Goal: Transaction & Acquisition: Download file/media

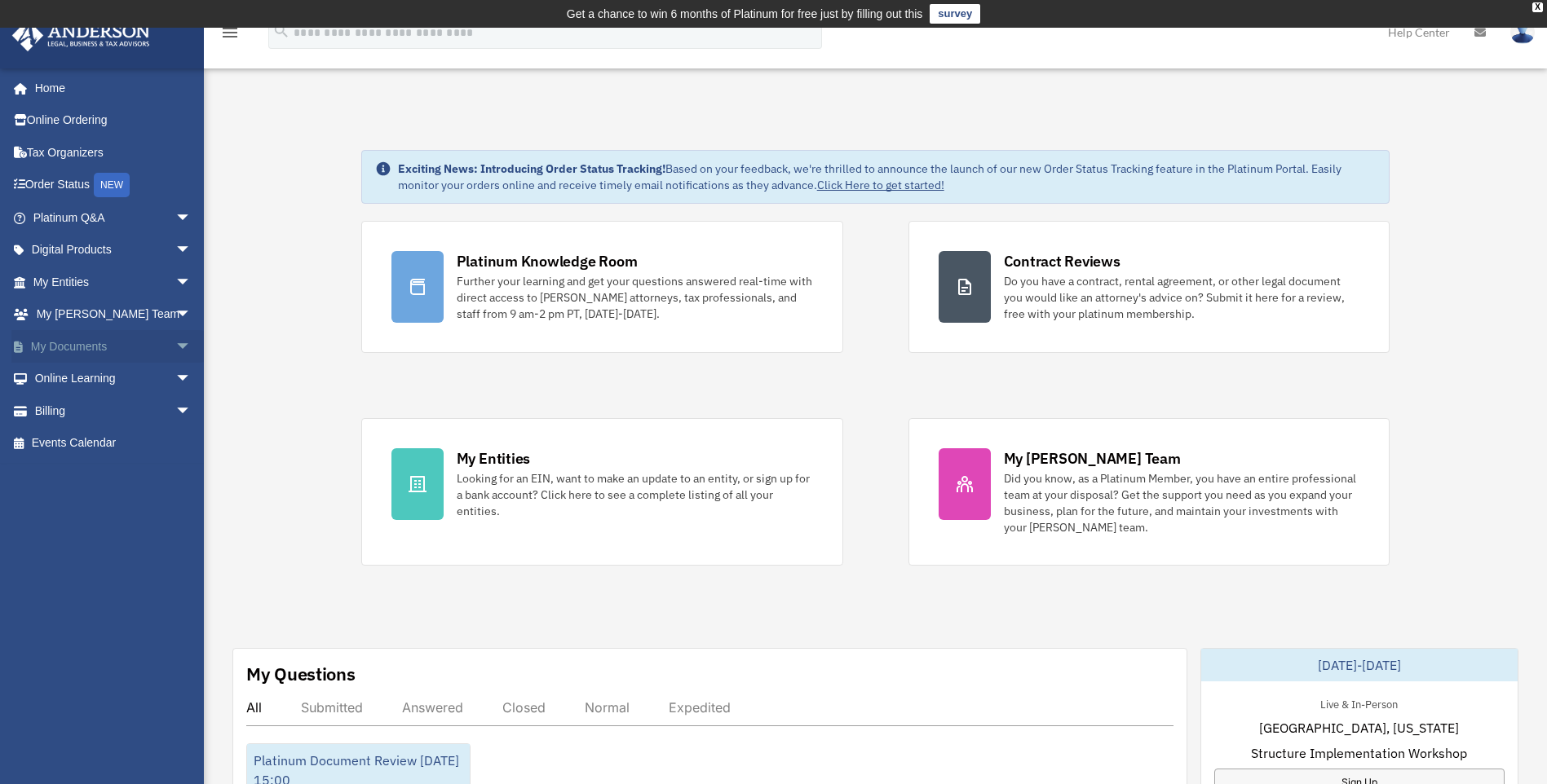
click at [92, 344] on link "My Documents arrow_drop_down" at bounding box center [113, 346] width 205 height 33
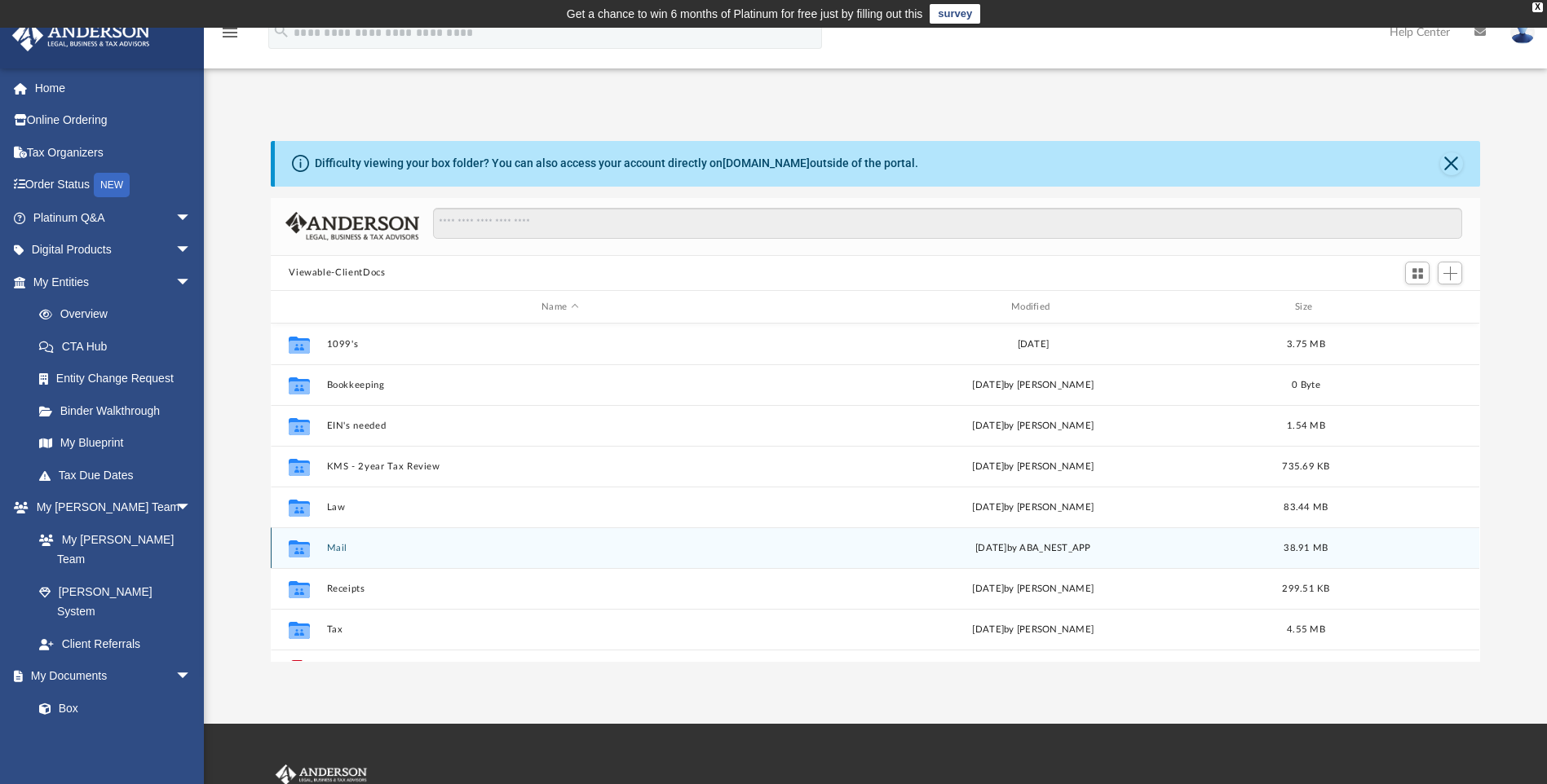
click at [336, 546] on button "Mail" at bounding box center [560, 548] width 466 height 11
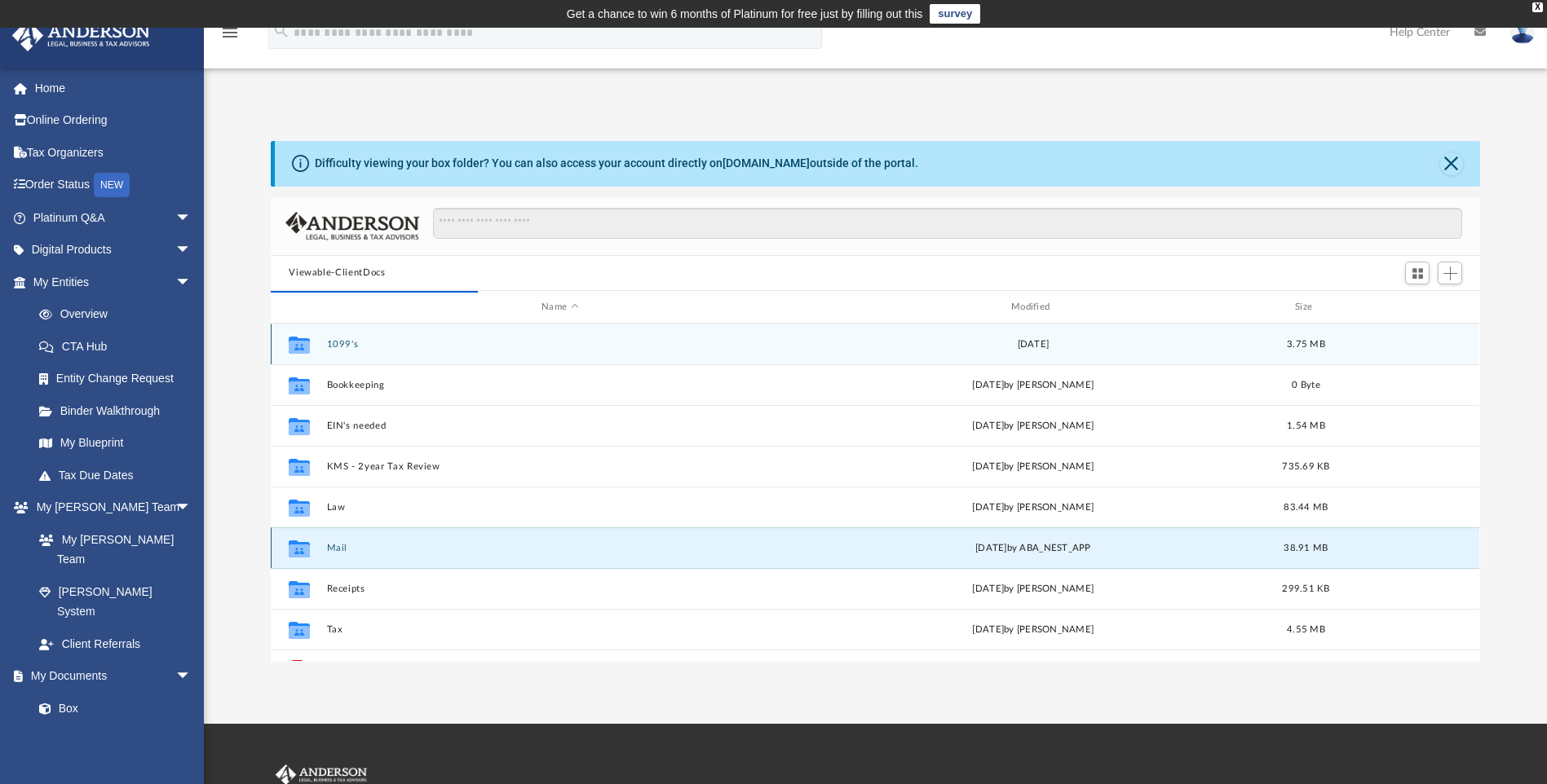
scroll to position [308, 1197]
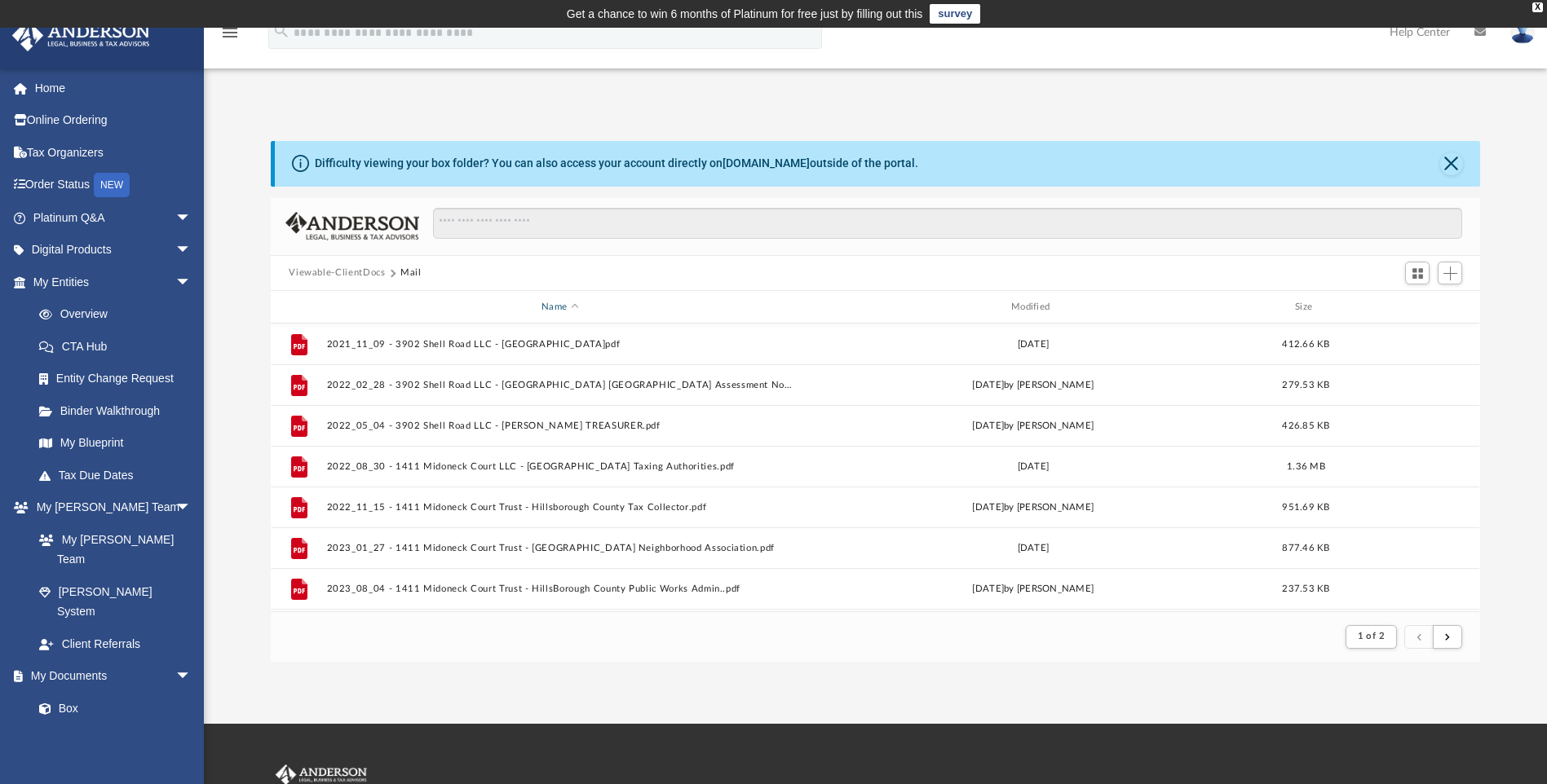
click at [560, 309] on div "Name" at bounding box center [559, 307] width 466 height 14
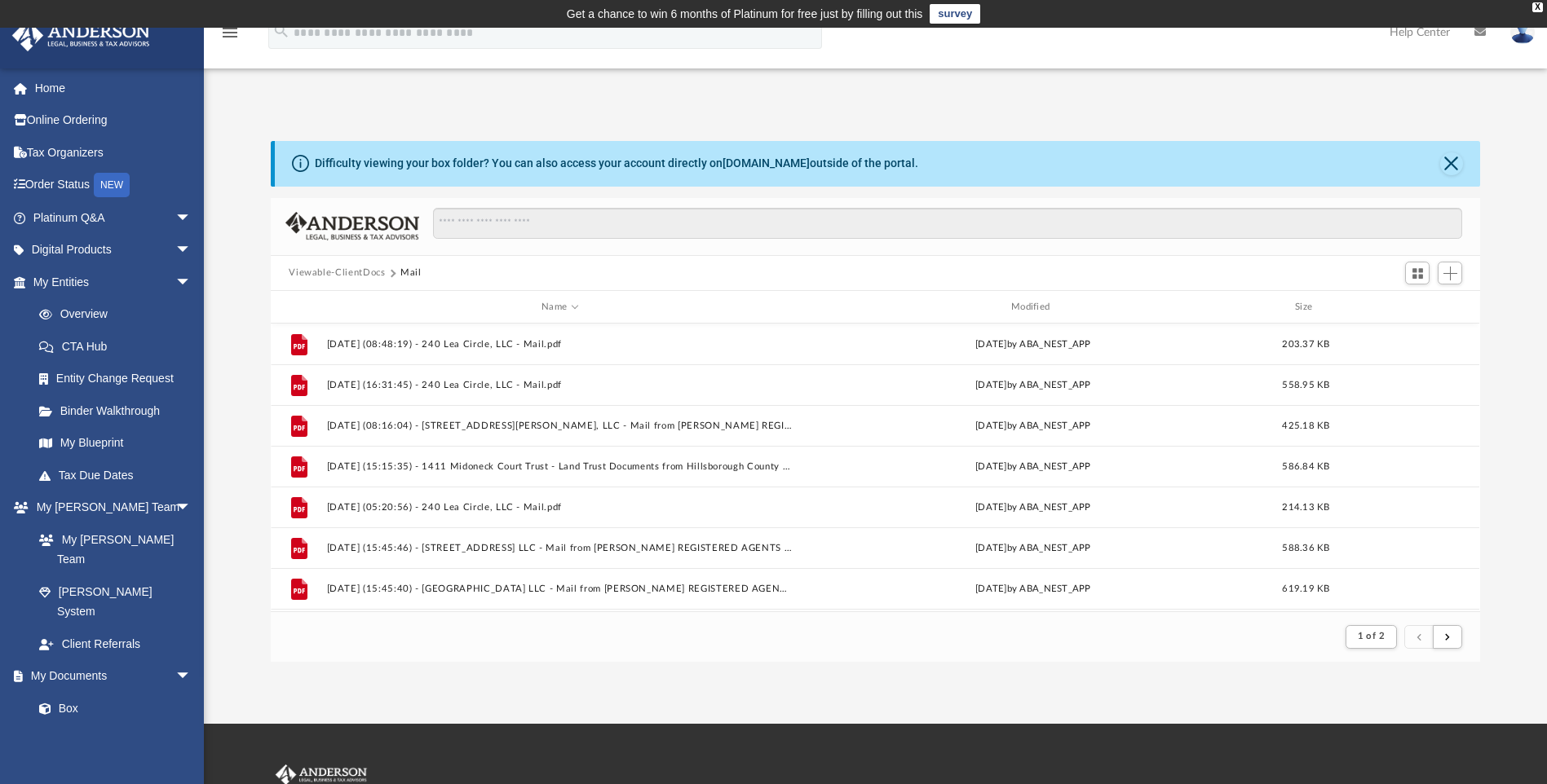
click at [343, 273] on button "Viewable-ClientDocs" at bounding box center [337, 272] width 96 height 14
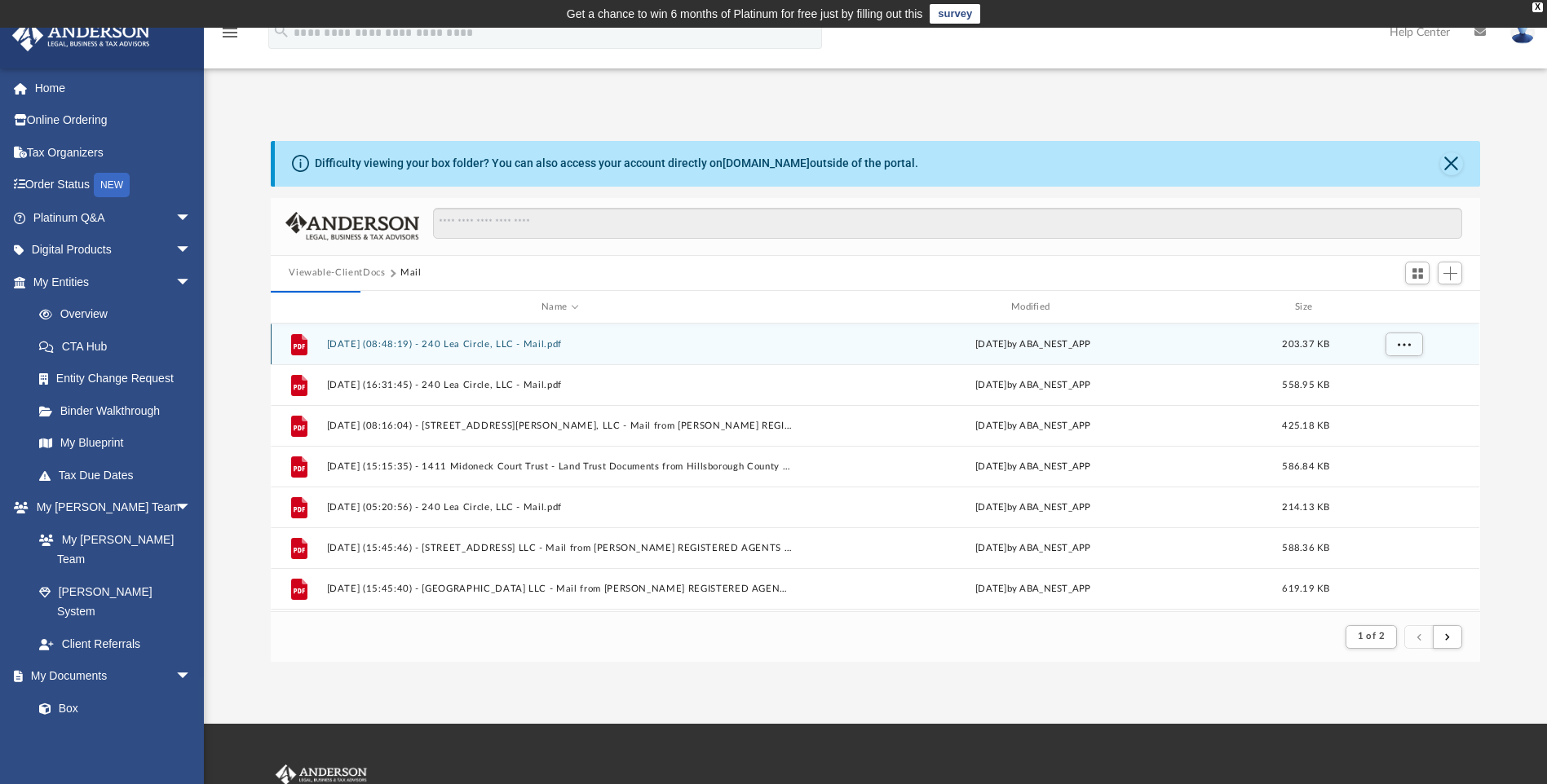
scroll to position [359, 1197]
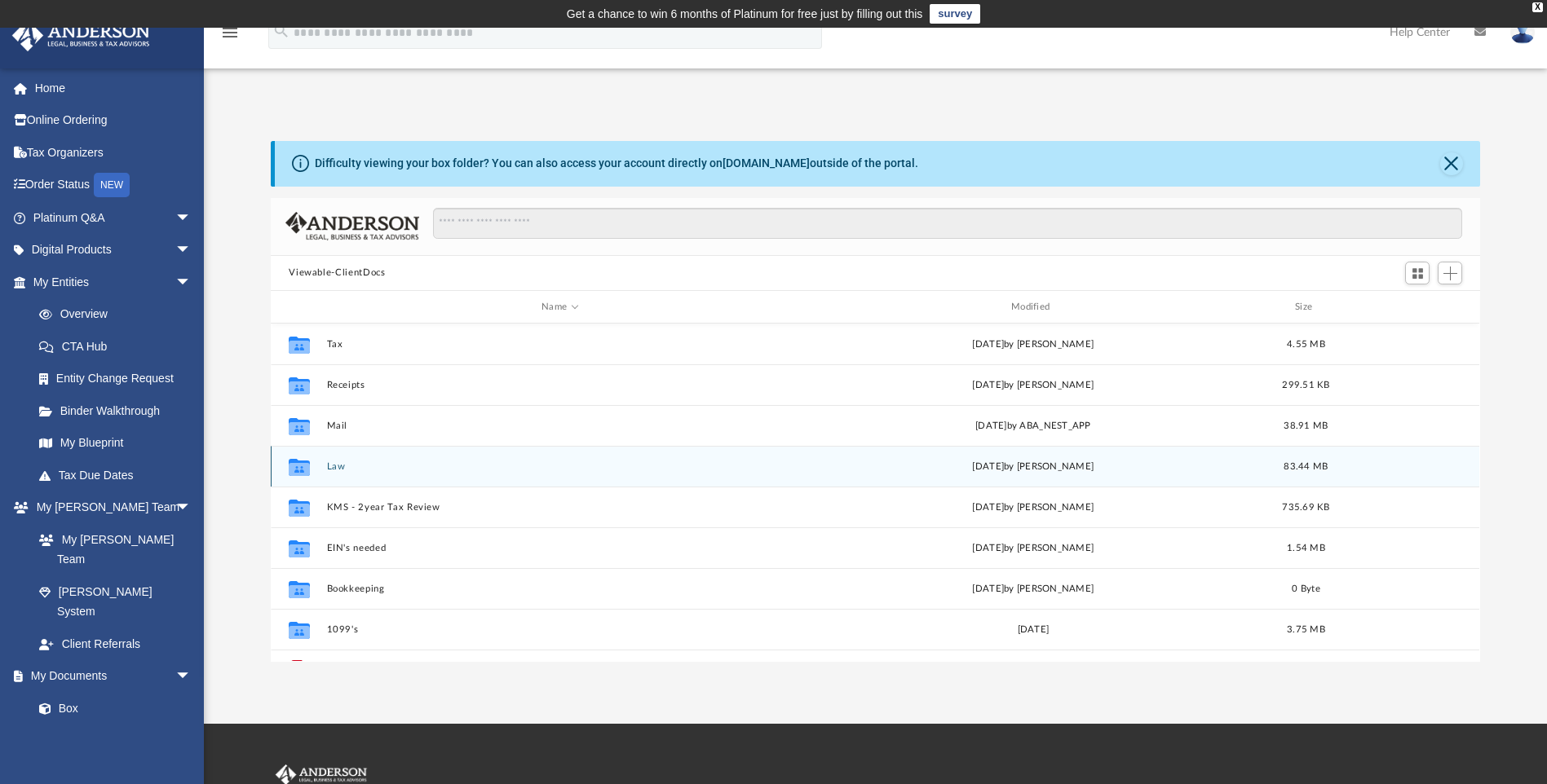
click at [330, 469] on button "Law" at bounding box center [560, 467] width 466 height 11
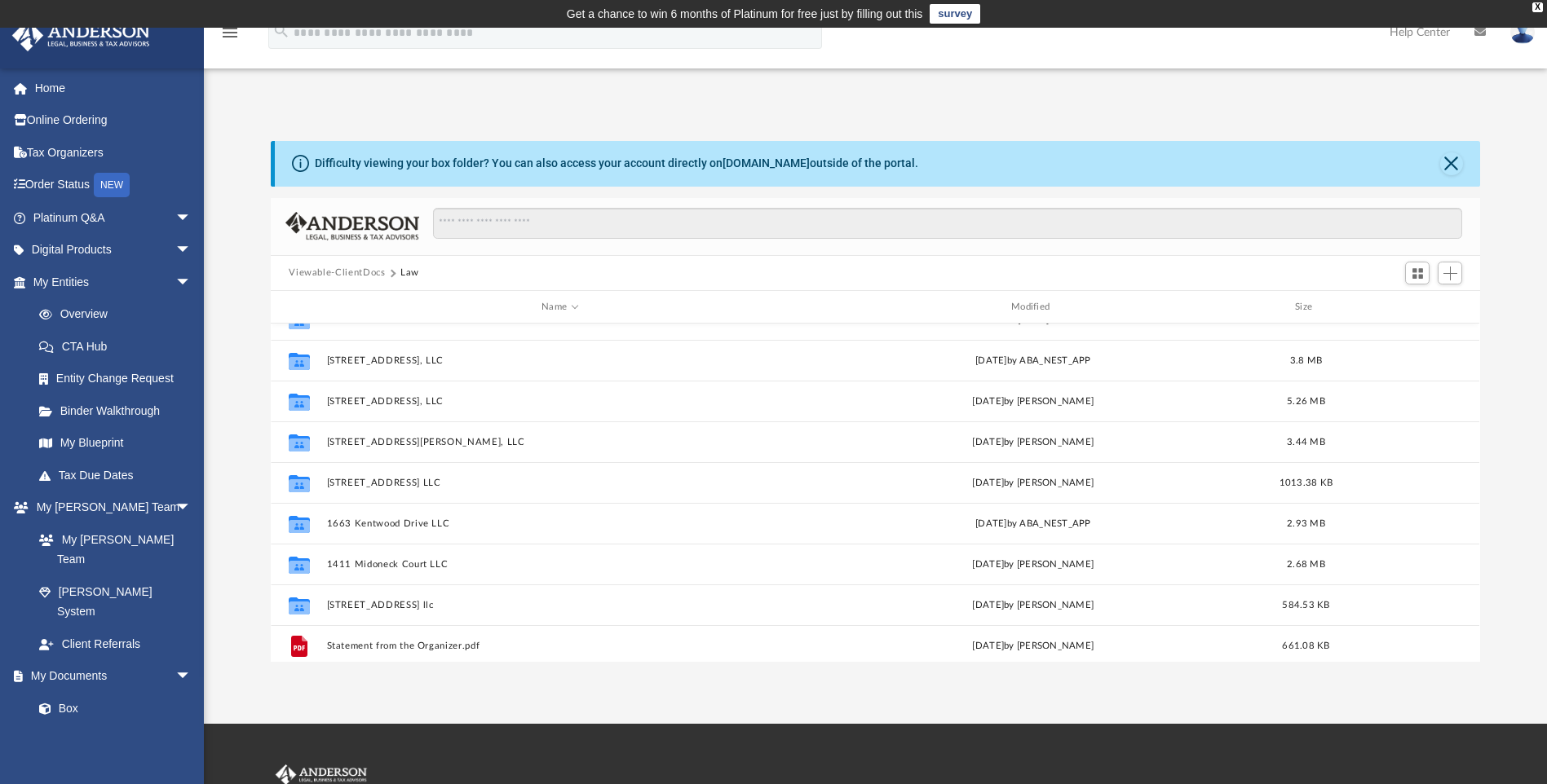
scroll to position [652, 0]
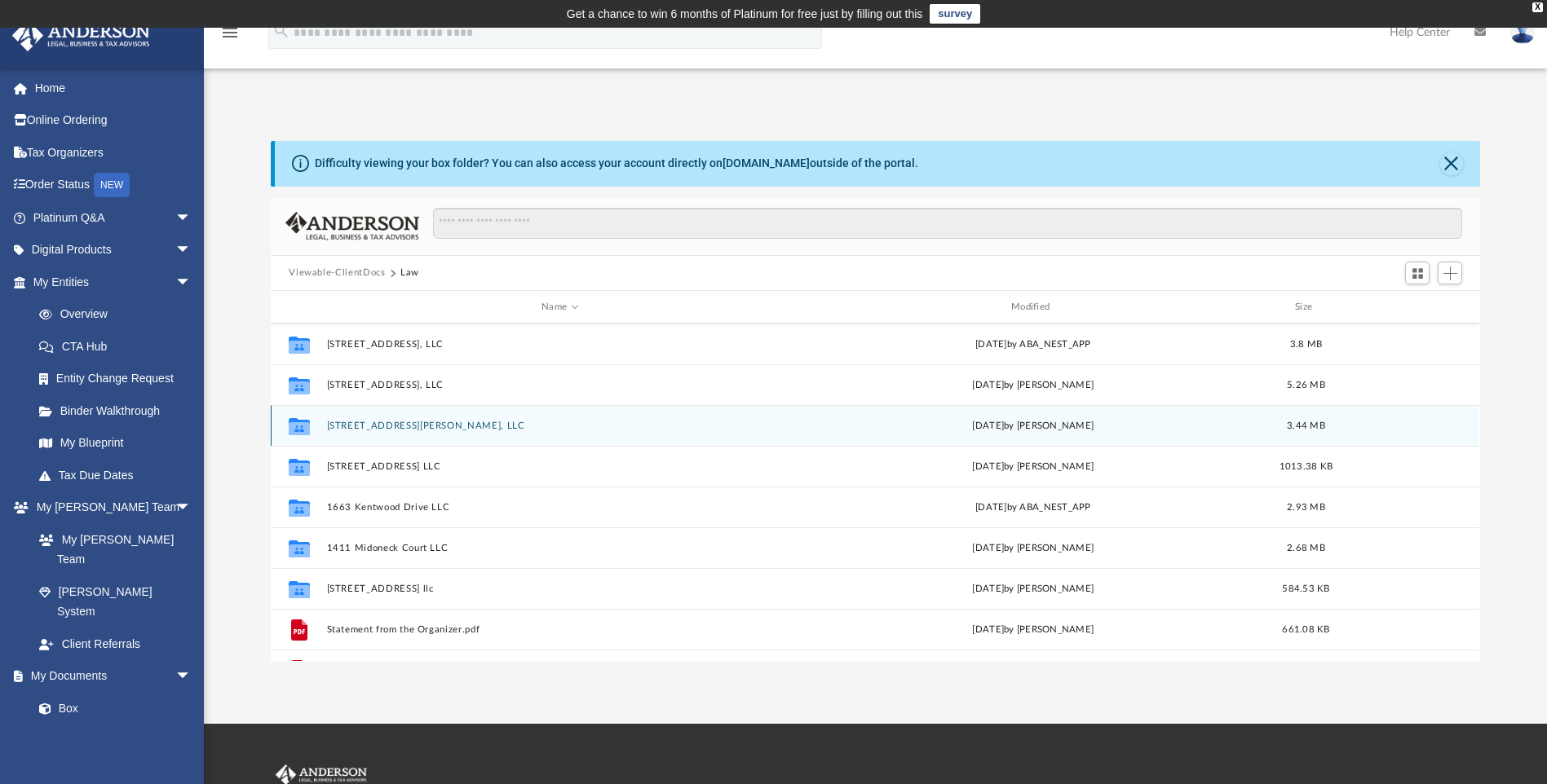
click at [432, 427] on button "232 Culbertson Avenue, LLC" at bounding box center [560, 425] width 466 height 11
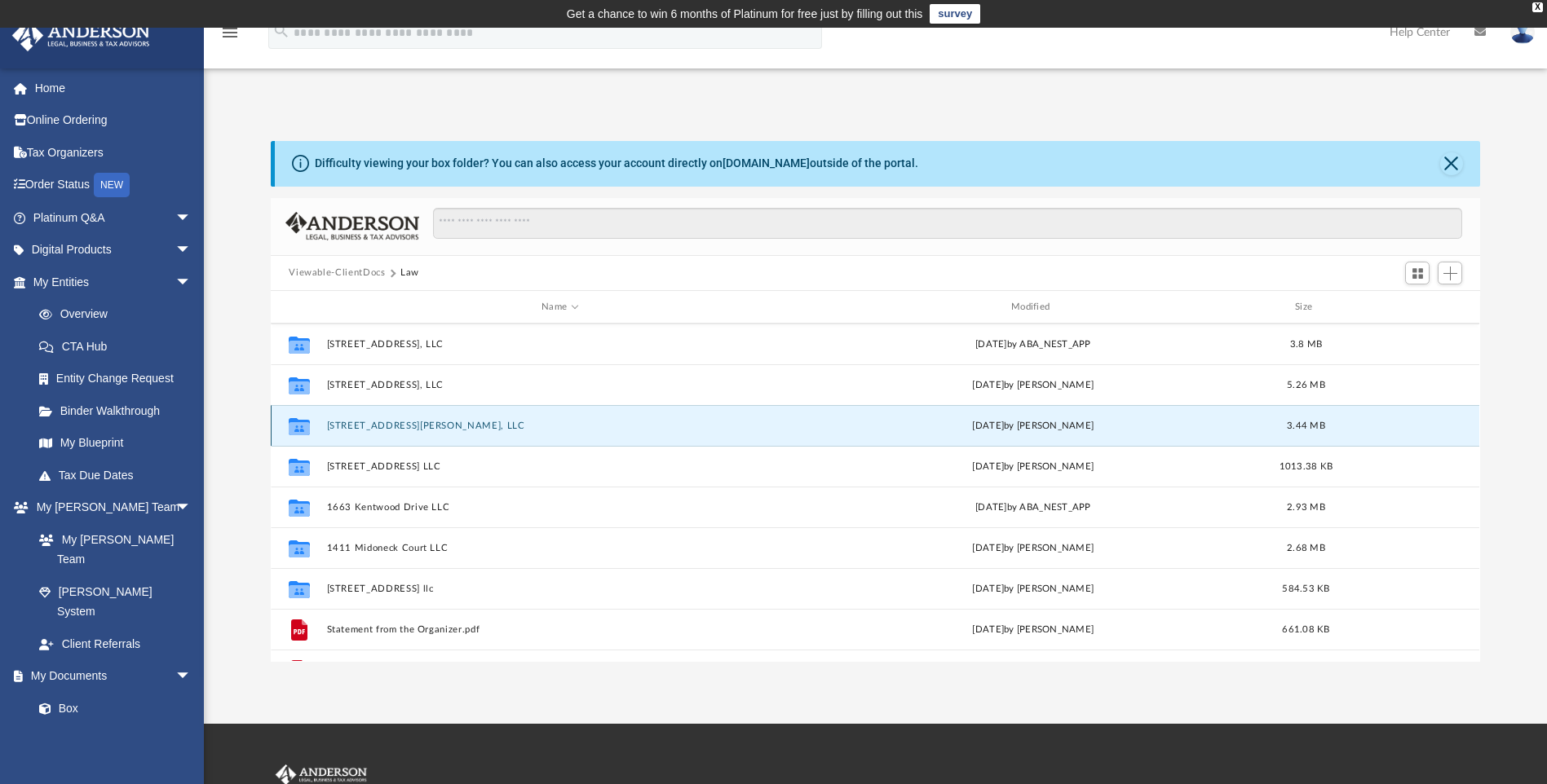
click at [432, 427] on button "232 Culbertson Avenue, LLC" at bounding box center [560, 425] width 466 height 11
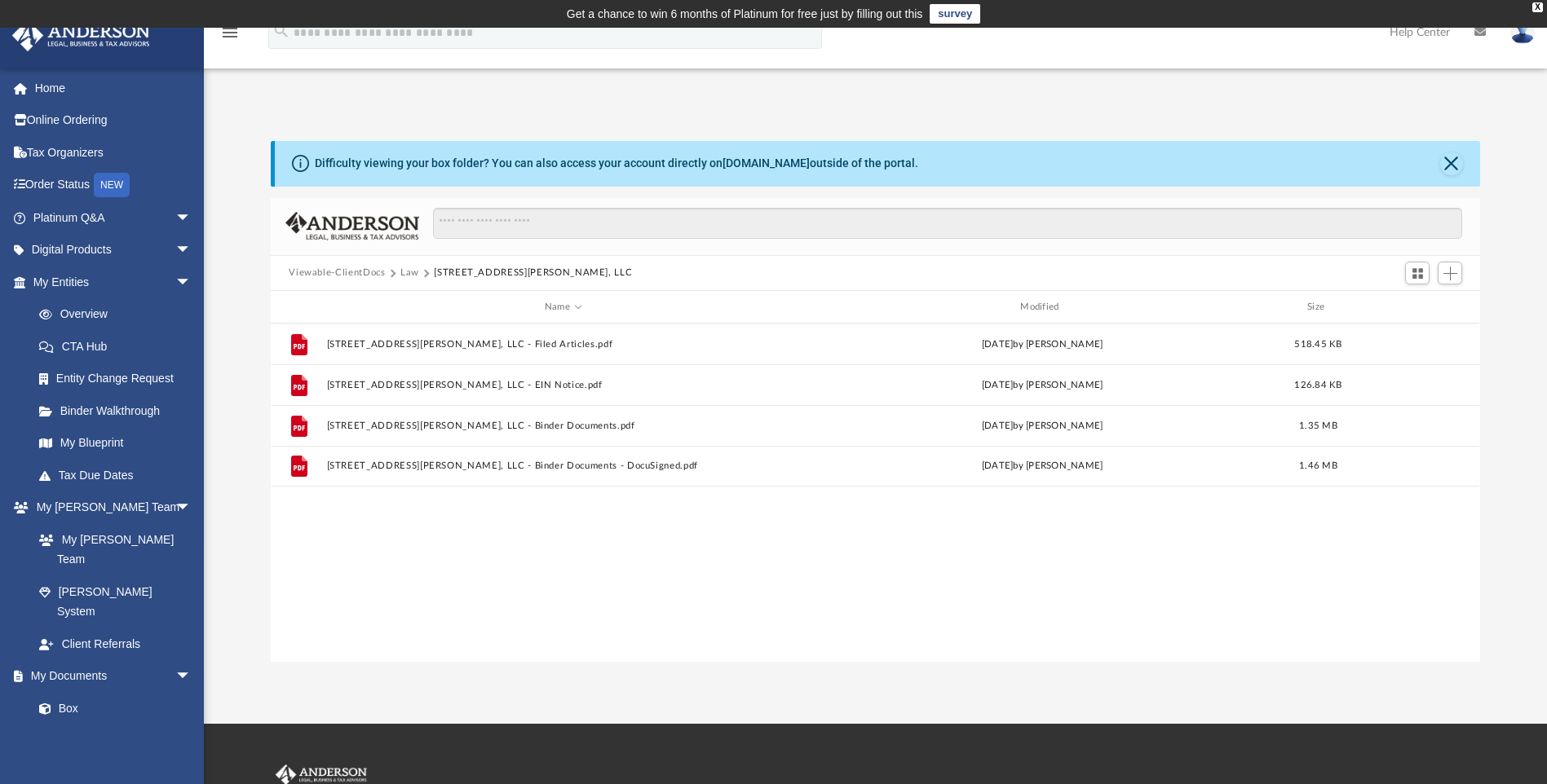
scroll to position [0, 0]
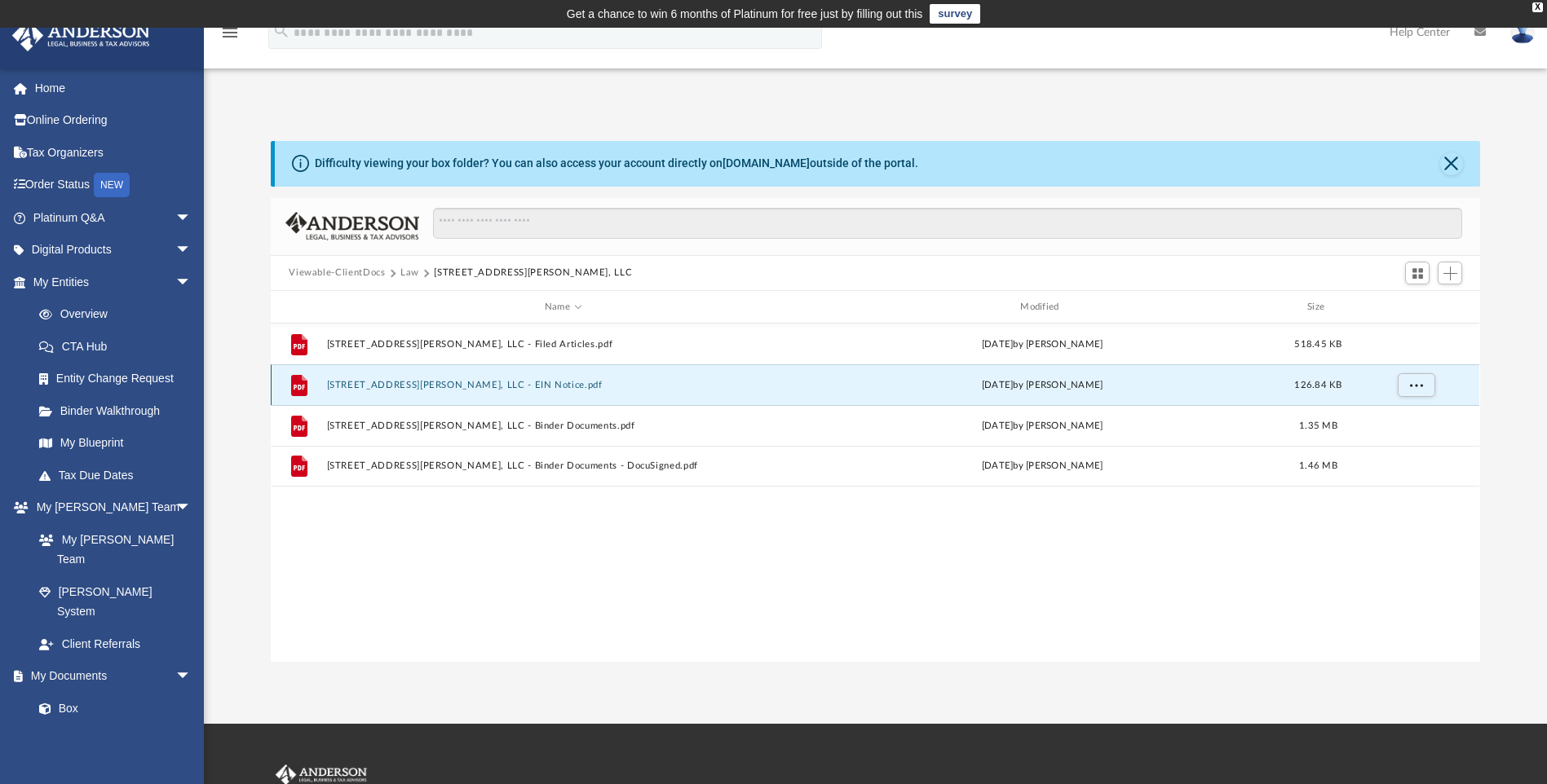
click at [449, 382] on button "232 Culbertson Avenue, LLC - EIN Notice.pdf" at bounding box center [563, 385] width 472 height 11
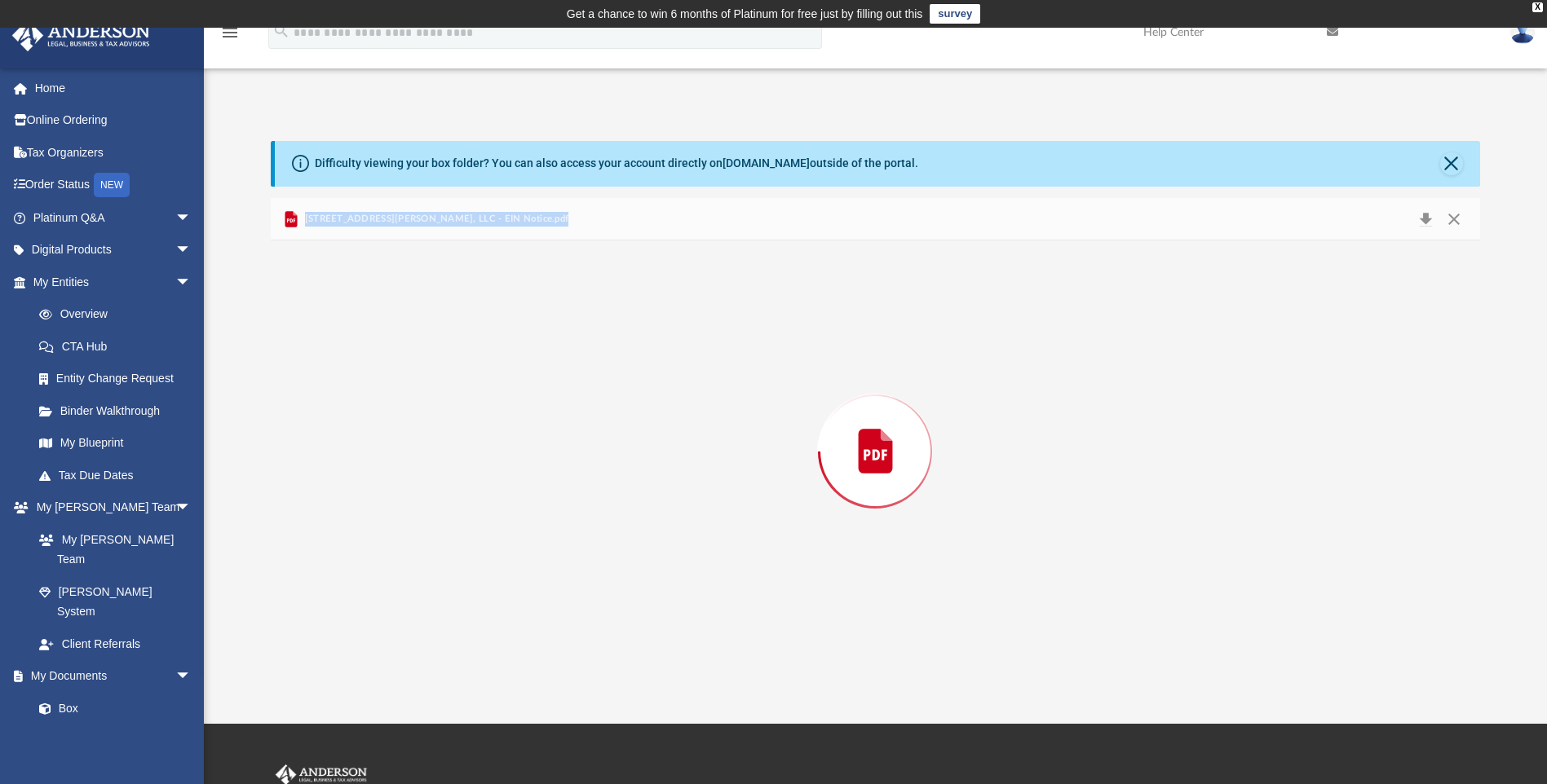
click at [449, 382] on div "Preview" at bounding box center [875, 450] width 1209 height 420
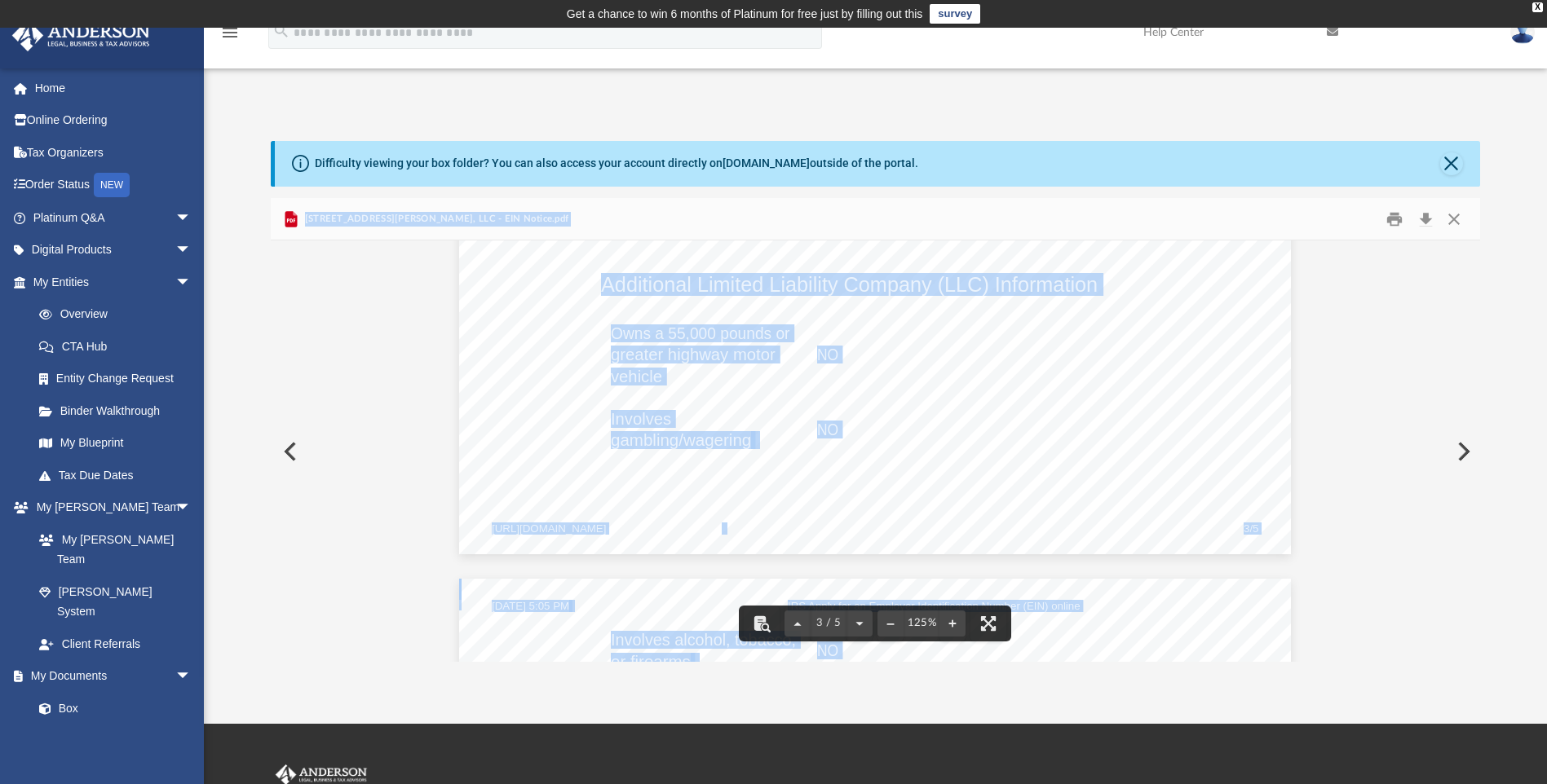
scroll to position [2854, 0]
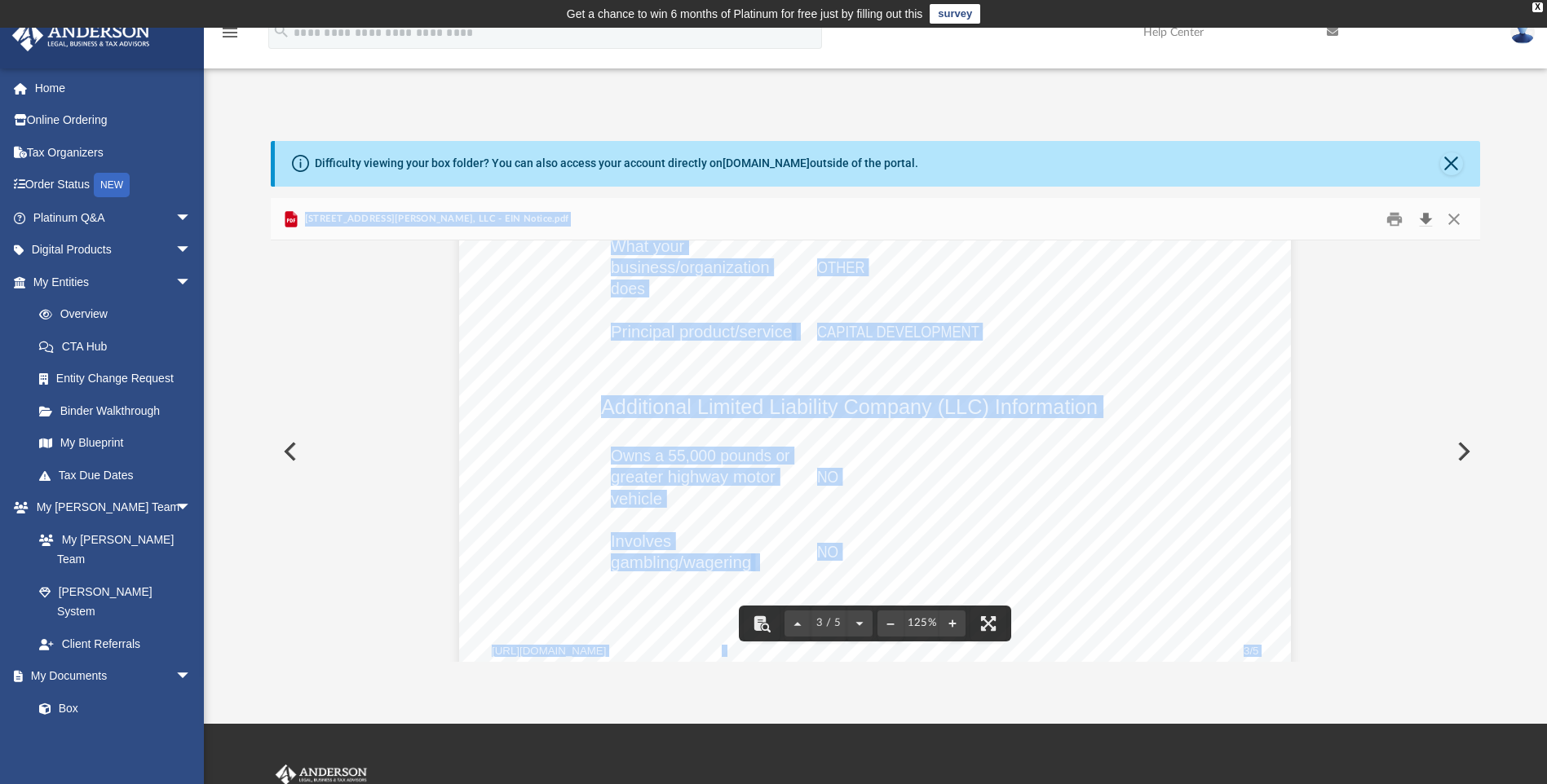
click at [1429, 218] on button "Download" at bounding box center [1425, 219] width 30 height 25
